Goal: Check status: Check status

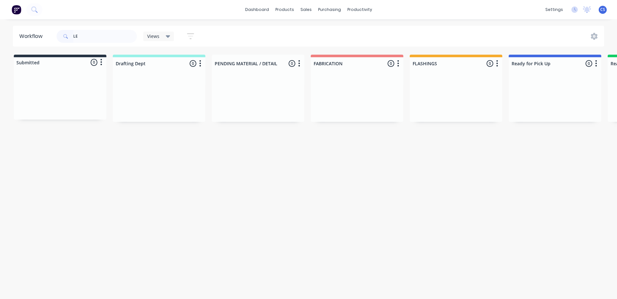
type input "L"
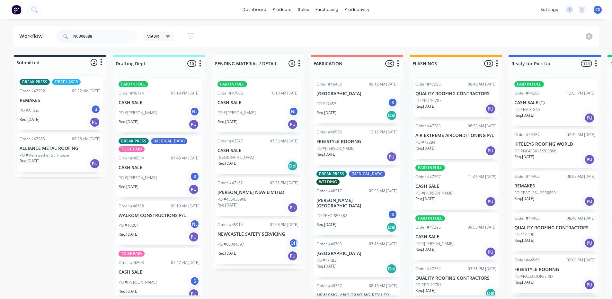
click at [101, 37] on input "NC308088" at bounding box center [105, 36] width 64 height 13
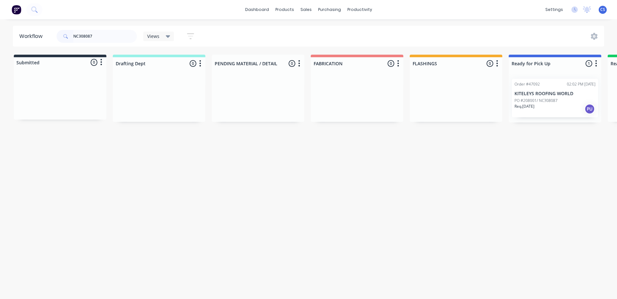
type input "NC308087"
click at [532, 101] on p "PO #208001/ NC308087" at bounding box center [535, 101] width 43 height 6
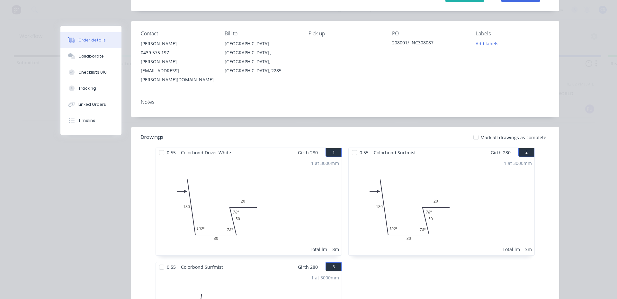
scroll to position [64, 0]
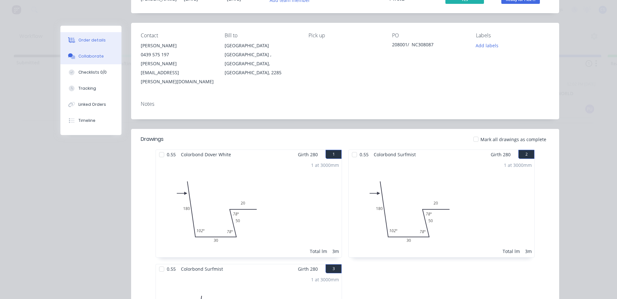
click at [79, 56] on div "Collaborate" at bounding box center [90, 56] width 25 height 6
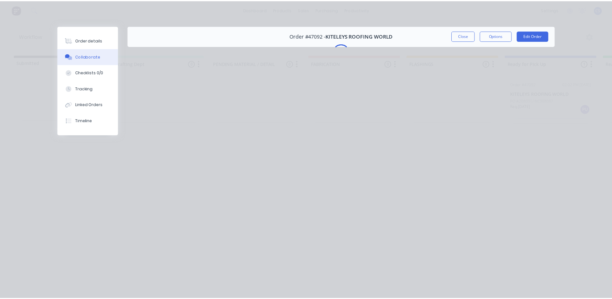
scroll to position [0, 0]
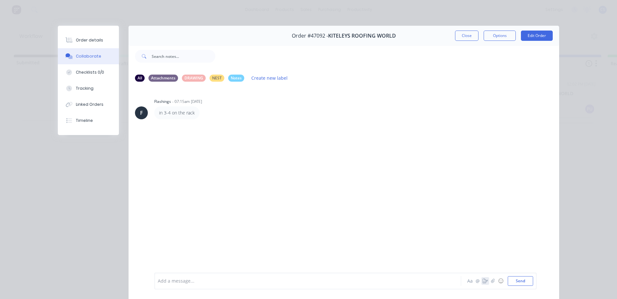
click at [481, 284] on button "button" at bounding box center [485, 281] width 8 height 8
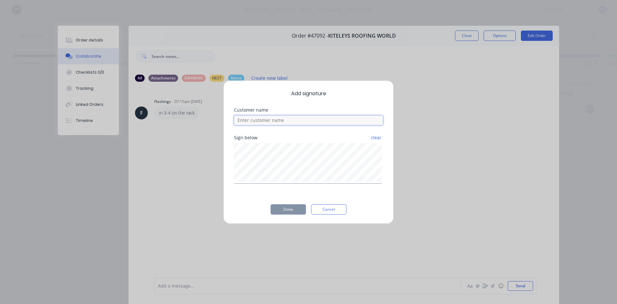
click at [247, 123] on input at bounding box center [308, 120] width 149 height 10
type input "[PERSON_NAME]"
click at [299, 212] on button "Done" at bounding box center [288, 209] width 35 height 10
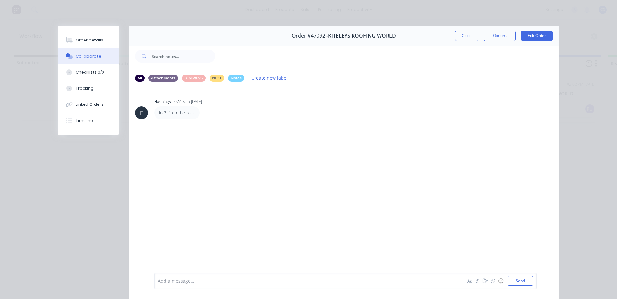
click at [176, 172] on div "F Flashings - 07:15am [DATE] in 3-4 on the rack" at bounding box center [344, 179] width 431 height 185
click at [77, 41] on div "Order details" at bounding box center [89, 40] width 27 height 6
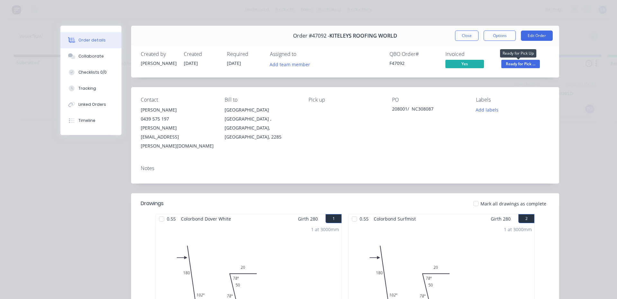
click at [532, 67] on span "Ready for Pick ..." at bounding box center [520, 64] width 39 height 8
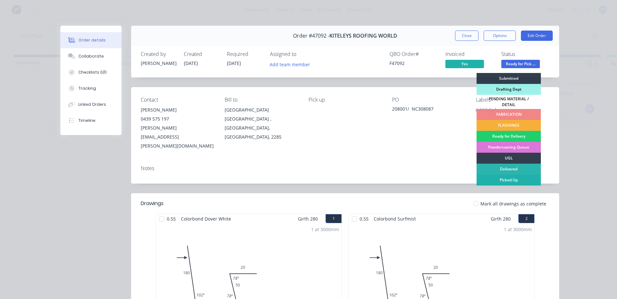
click at [508, 174] on div "Picked Up" at bounding box center [509, 179] width 64 height 11
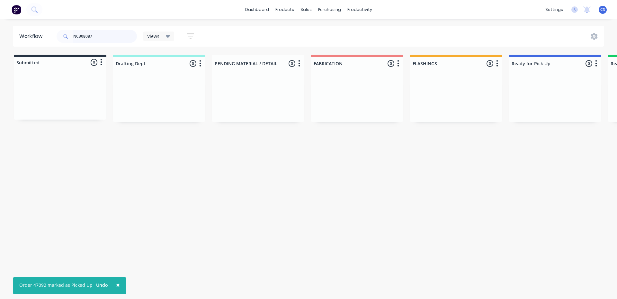
click at [108, 32] on input "NC308087" at bounding box center [105, 36] width 64 height 13
type input "N"
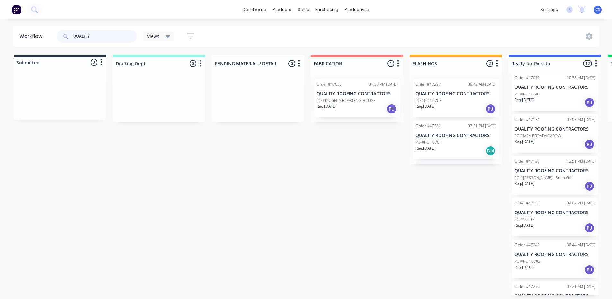
scroll to position [282, 0]
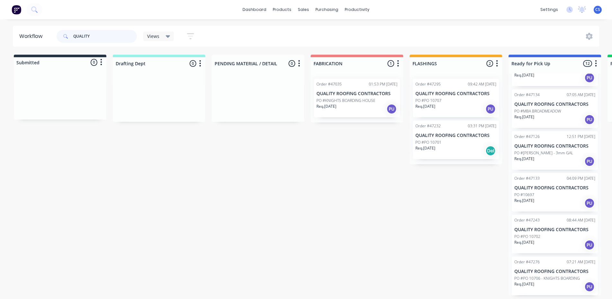
type input "QUALITY"
click at [545, 159] on div "Req. [DATE] PU" at bounding box center [554, 161] width 81 height 11
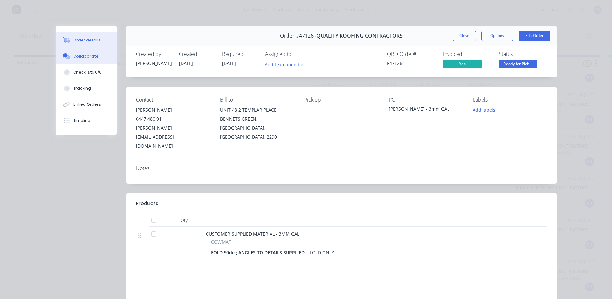
click at [91, 62] on button "Collaborate" at bounding box center [86, 56] width 61 height 16
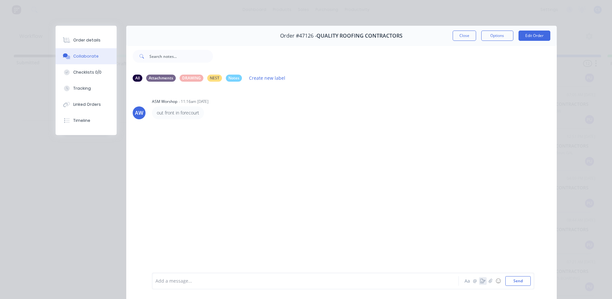
click at [479, 281] on button "button" at bounding box center [483, 281] width 8 height 8
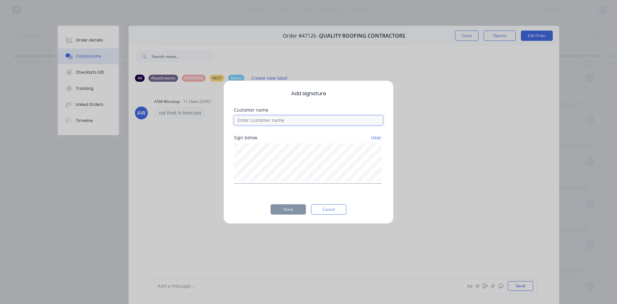
click at [253, 121] on input at bounding box center [308, 120] width 149 height 10
type input "[PERSON_NAME]"
click at [290, 208] on button "Done" at bounding box center [288, 209] width 35 height 10
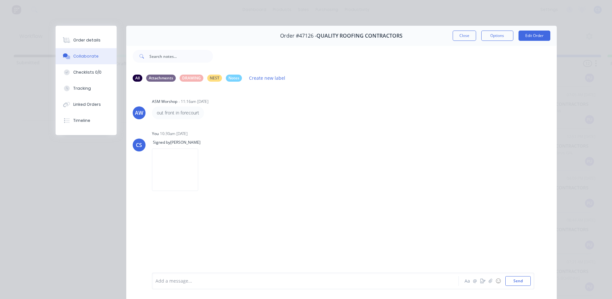
click at [89, 40] on div "Order details" at bounding box center [86, 40] width 27 height 6
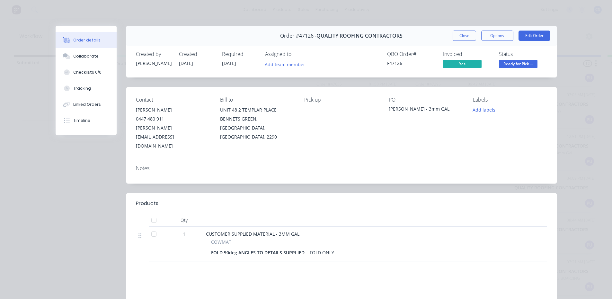
click at [505, 66] on span "Ready for Pick ..." at bounding box center [518, 64] width 39 height 8
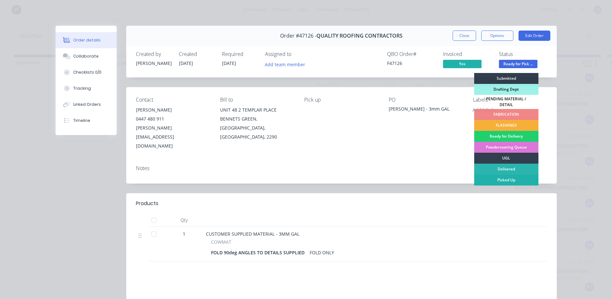
click at [485, 176] on div "Picked Up" at bounding box center [506, 179] width 64 height 11
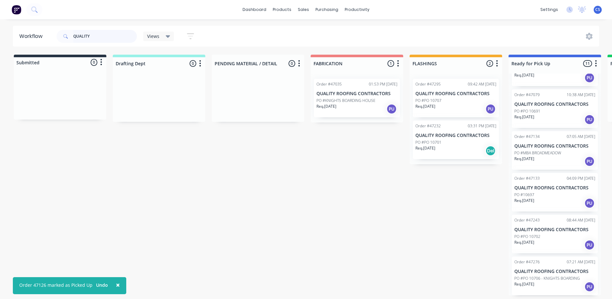
drag, startPoint x: 92, startPoint y: 33, endPoint x: 63, endPoint y: 36, distance: 29.1
click at [63, 36] on div "QUALITY" at bounding box center [97, 36] width 80 height 13
